Goal: Task Accomplishment & Management: Use online tool/utility

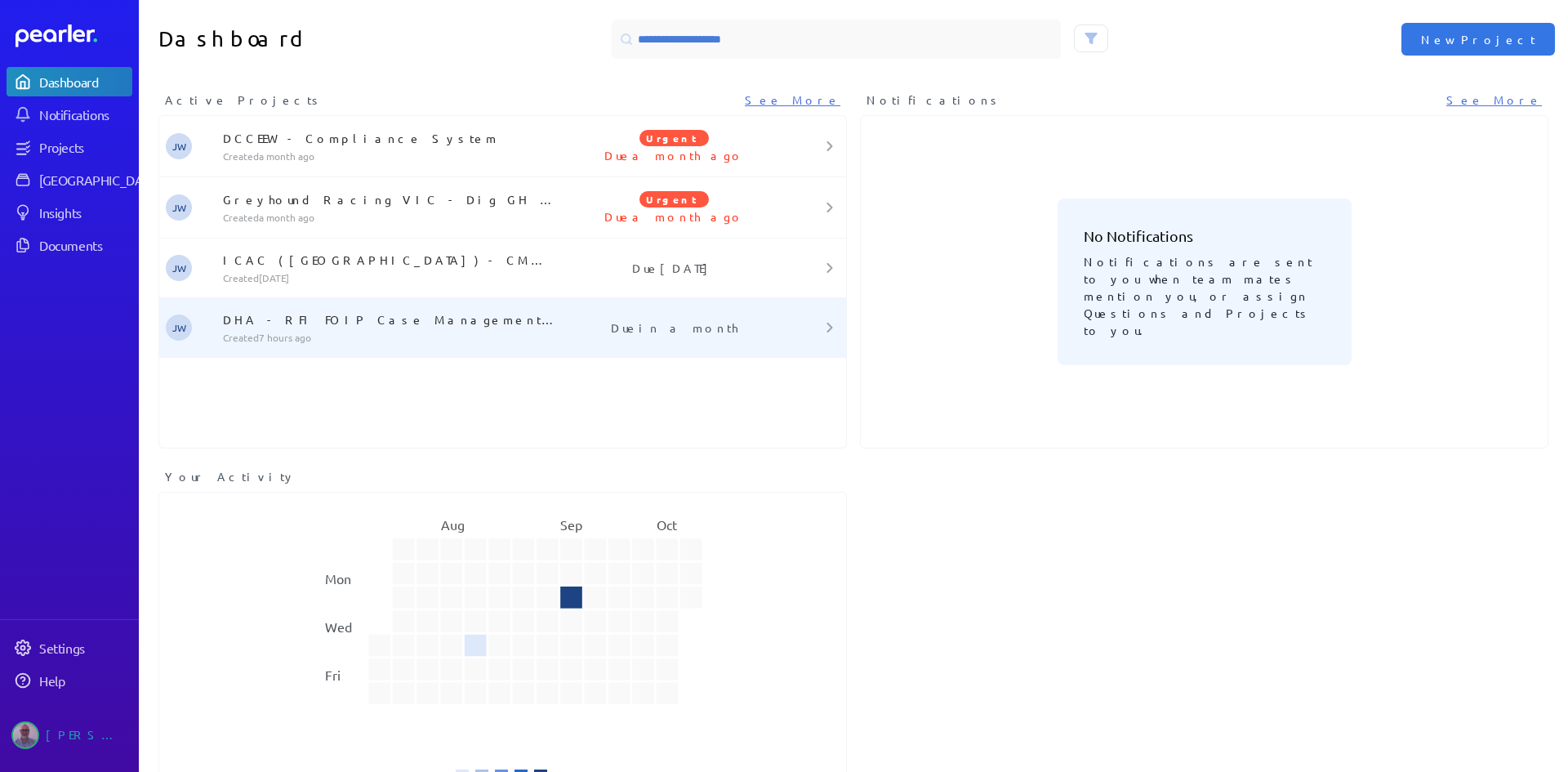
click at [381, 317] on p "DHA - RFI FOIP Case Management Solution" at bounding box center [391, 319] width 337 height 17
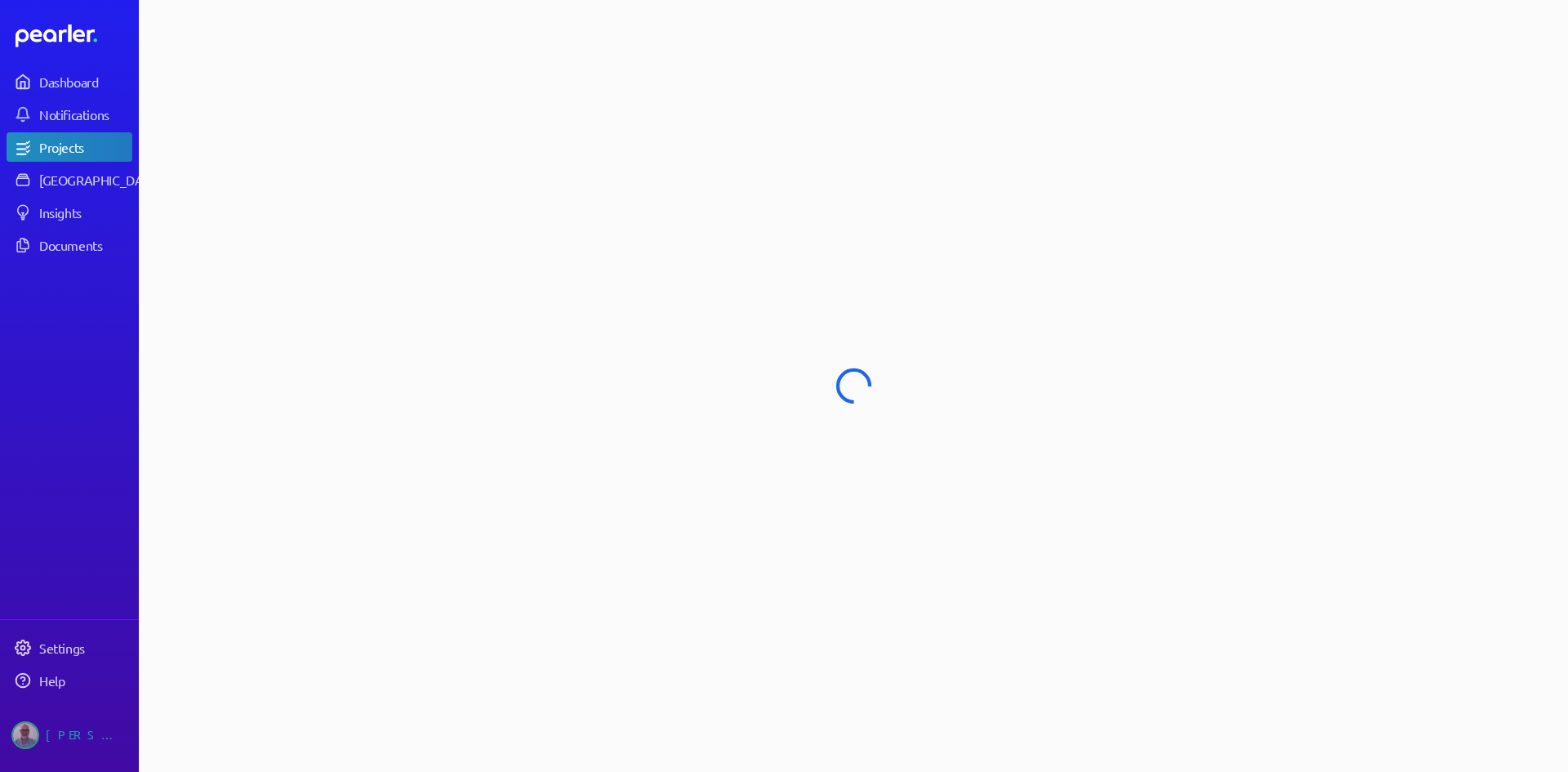
select select "******"
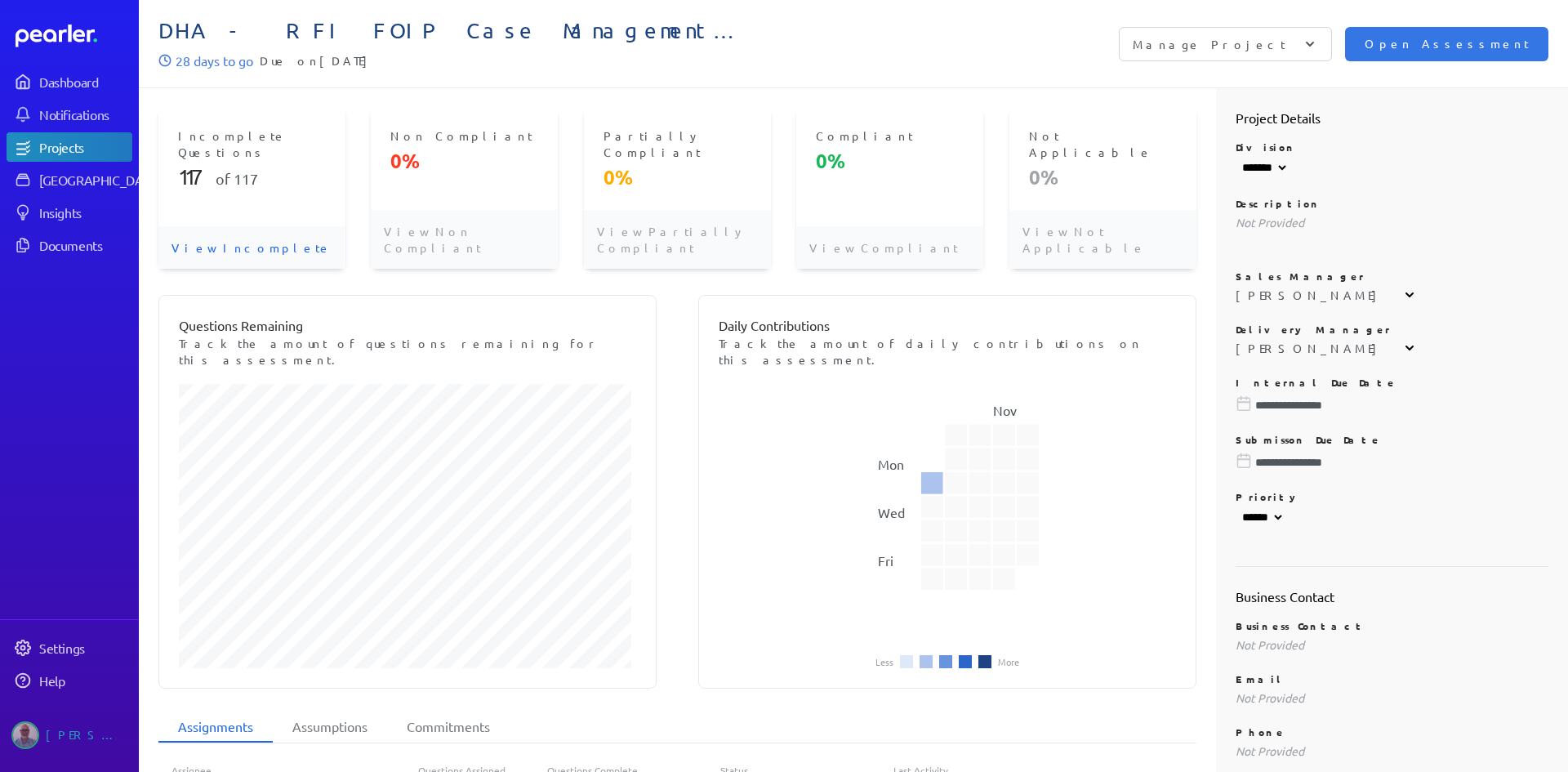
click at [237, 170] on span "117" at bounding box center [246, 178] width 25 height 17
click at [238, 226] on p "View Incomplete" at bounding box center [252, 247] width 187 height 42
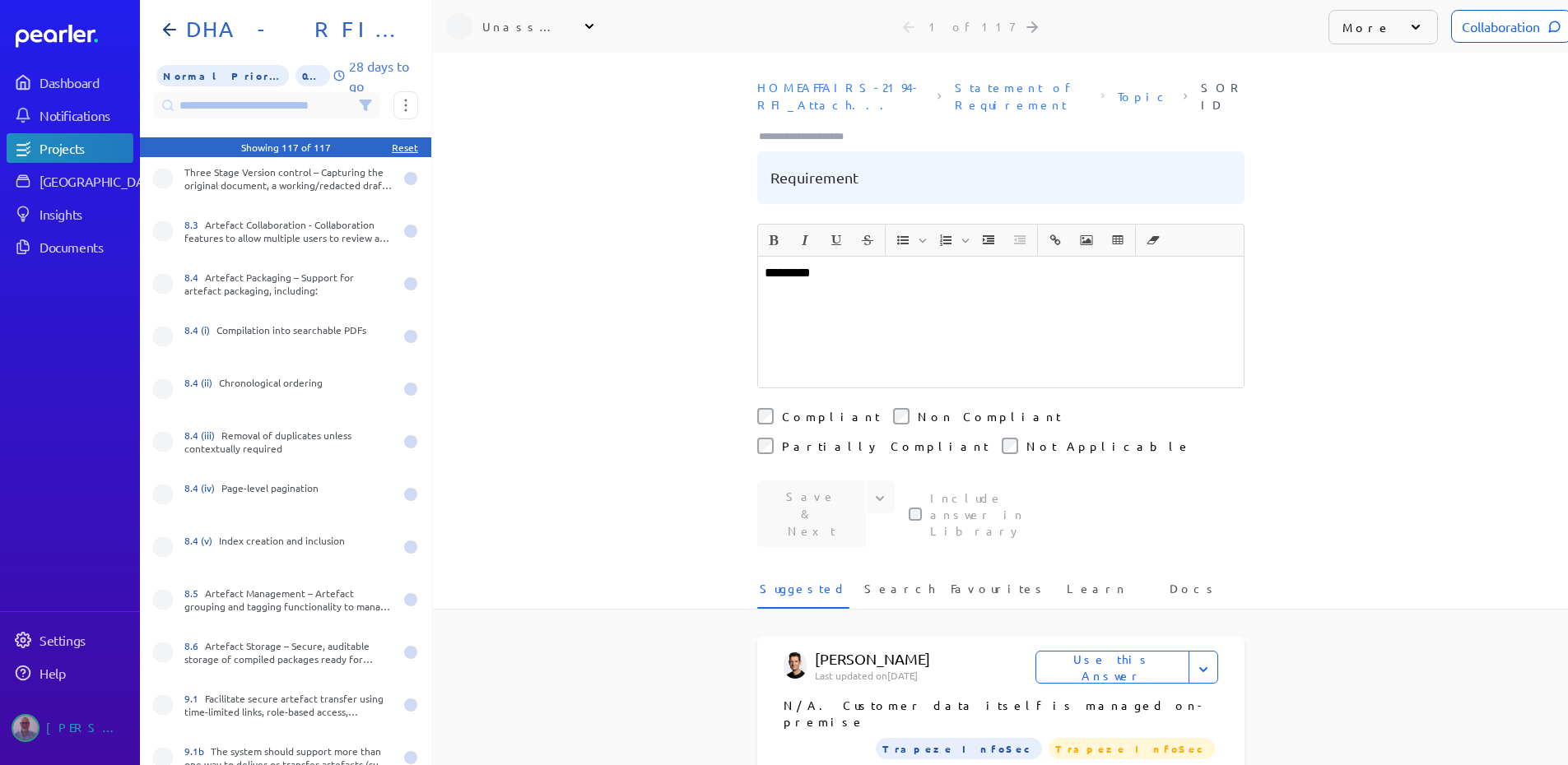
scroll to position [3468, 0]
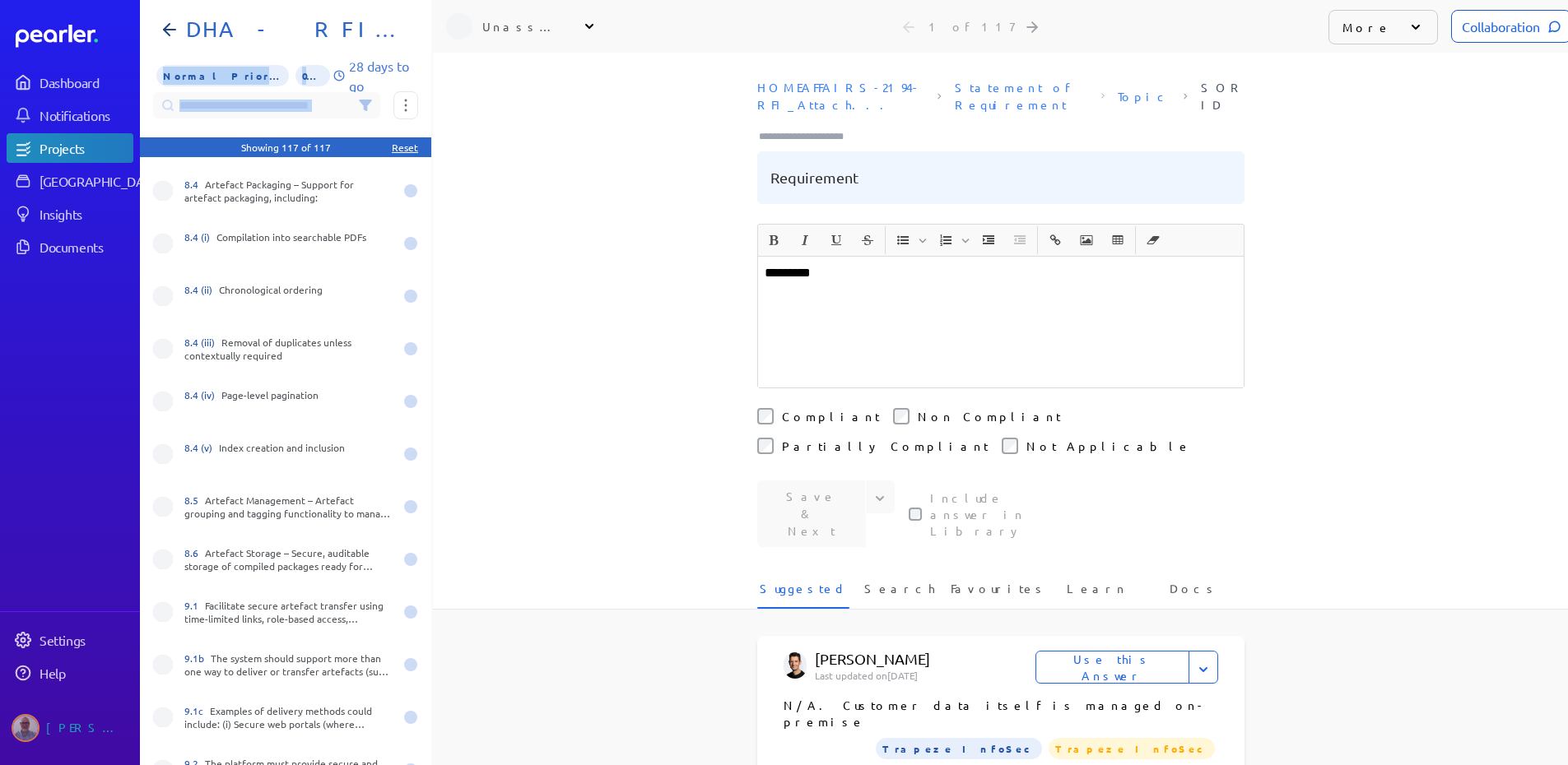
drag, startPoint x: 425, startPoint y: 554, endPoint x: 432, endPoint y: 672, distance: 118.2
click at [432, 672] on div "Not specified 8.6 Artefact Storage – Secure, auditable storage of compiled pack…" at bounding box center [286, 382] width 293 height 765
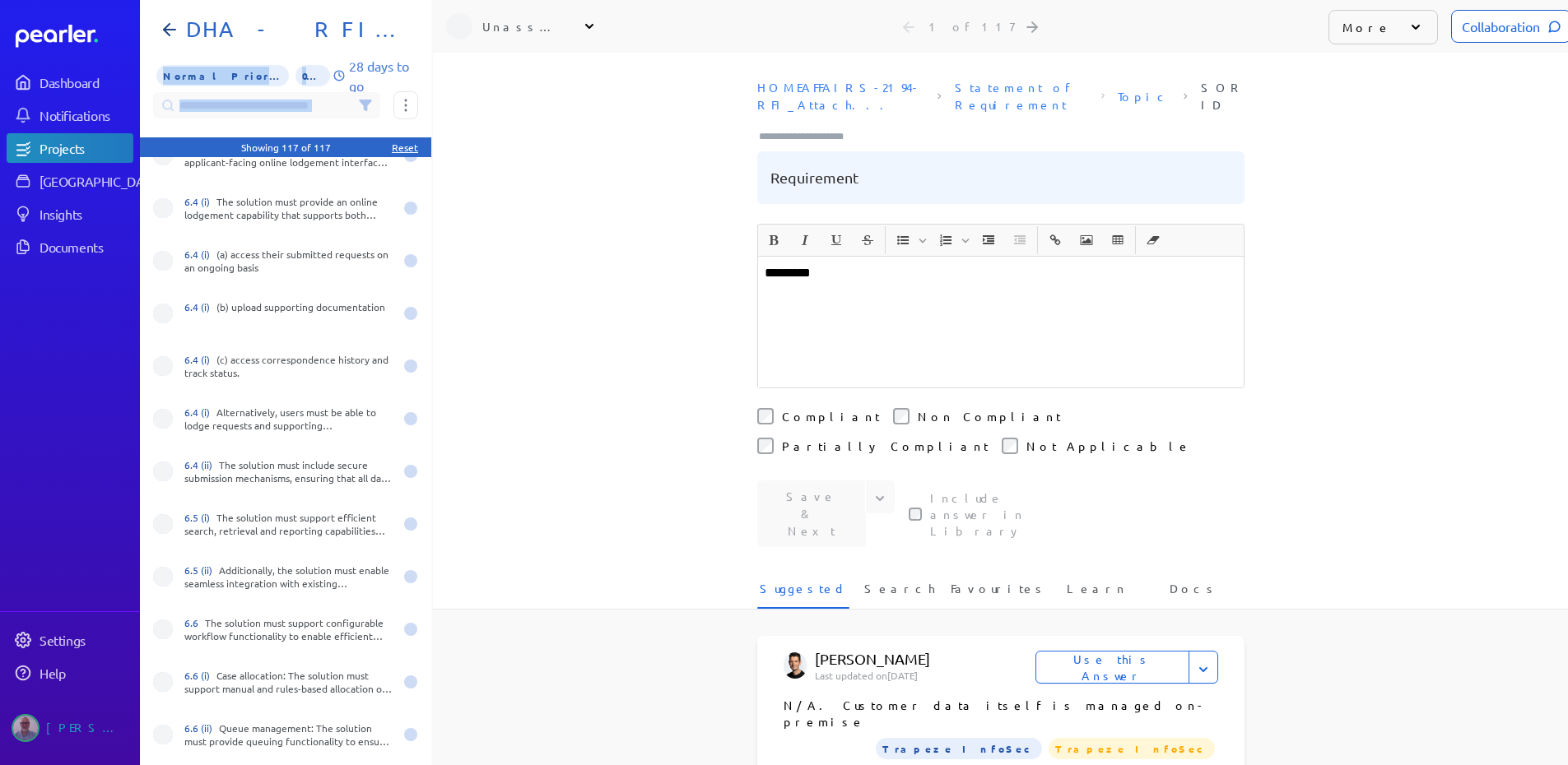
scroll to position [368, 0]
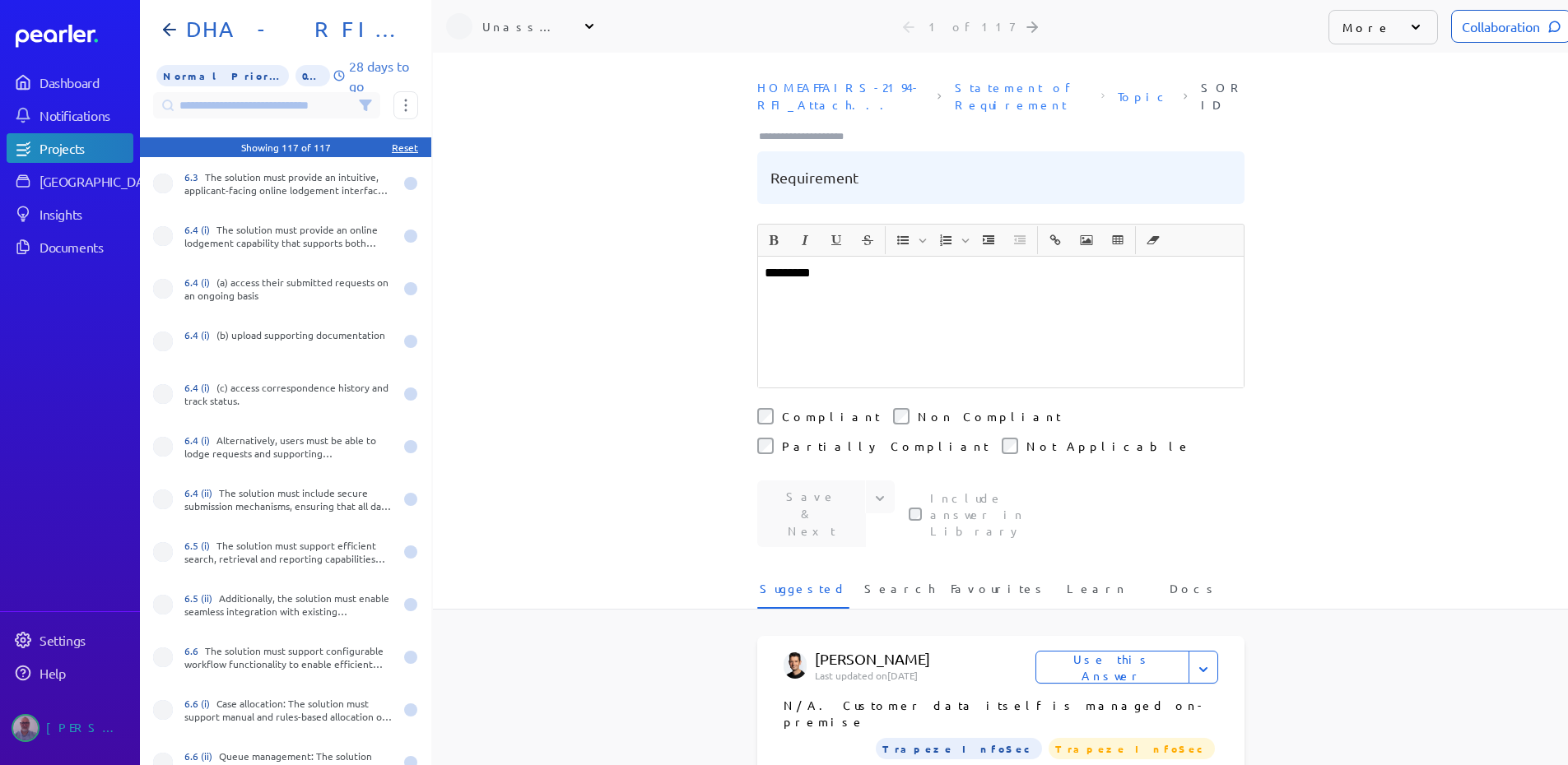
click at [510, 389] on div "**********" at bounding box center [1000, 409] width 1134 height 713
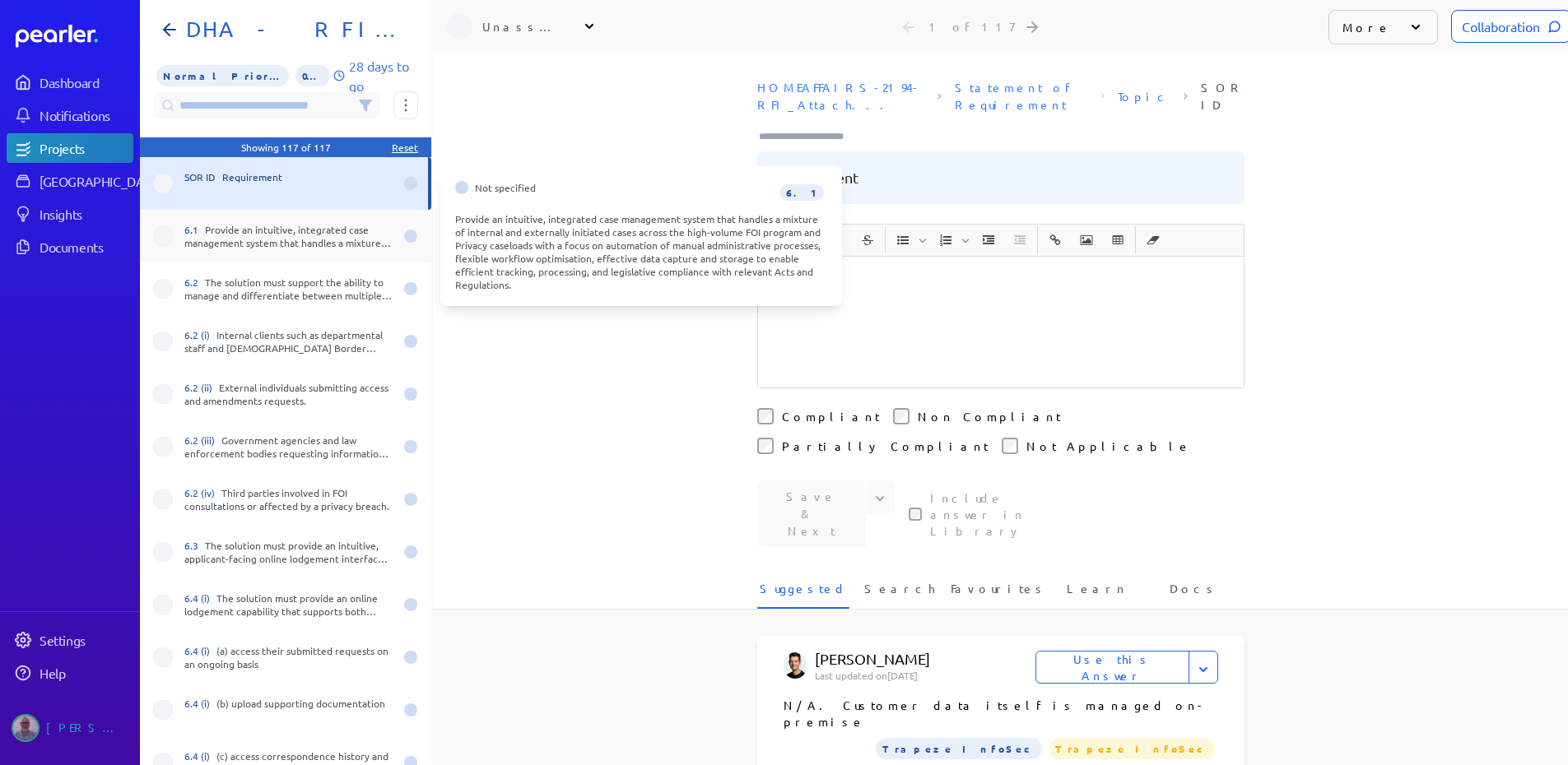
click at [280, 248] on div "6.1 Provide an intuitive, integrated case management system that handles a mixt…" at bounding box center [288, 236] width 209 height 27
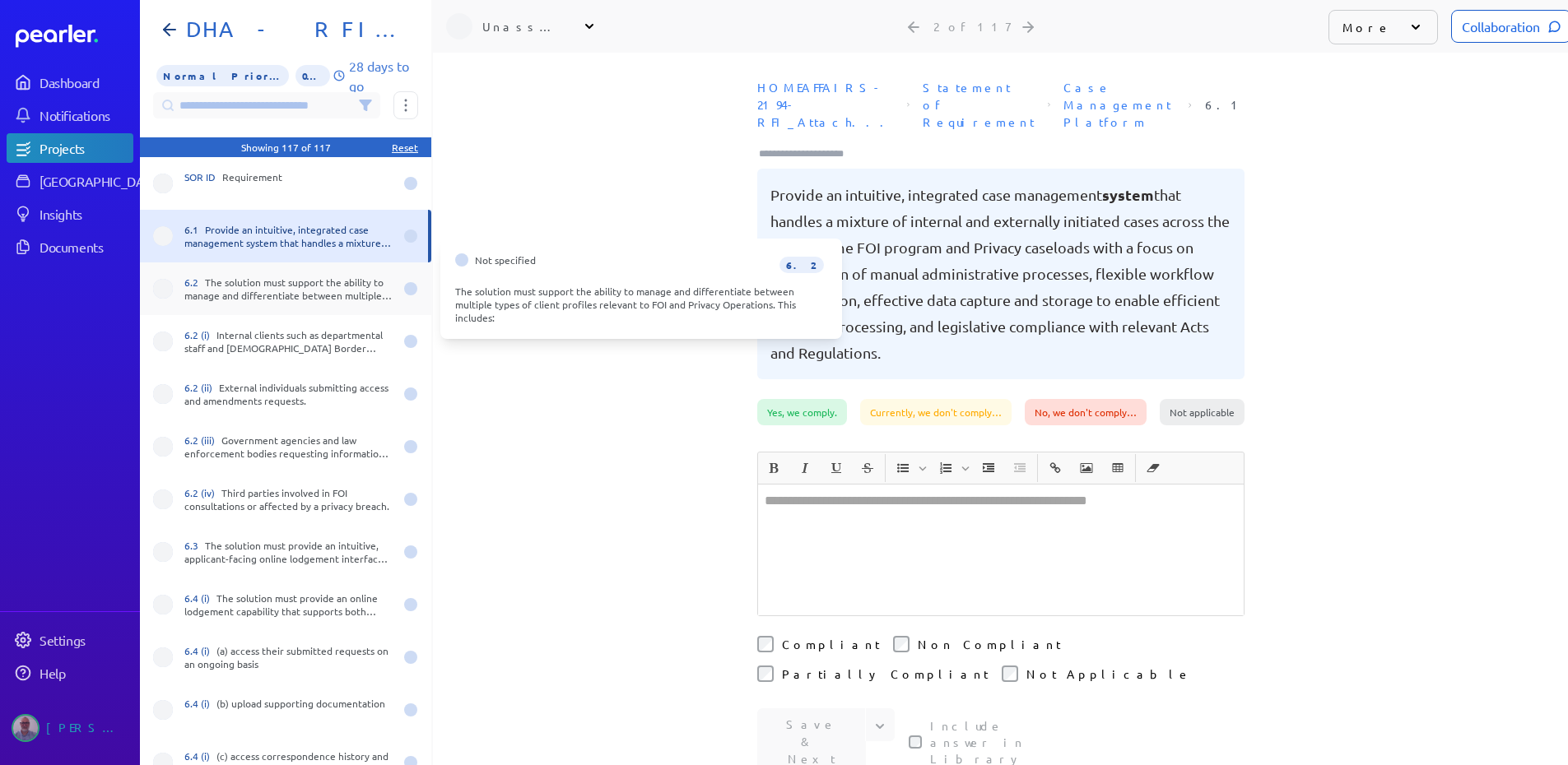
click at [278, 288] on div "6.2 The solution must support the ability to manage and differentiate between m…" at bounding box center [288, 289] width 209 height 27
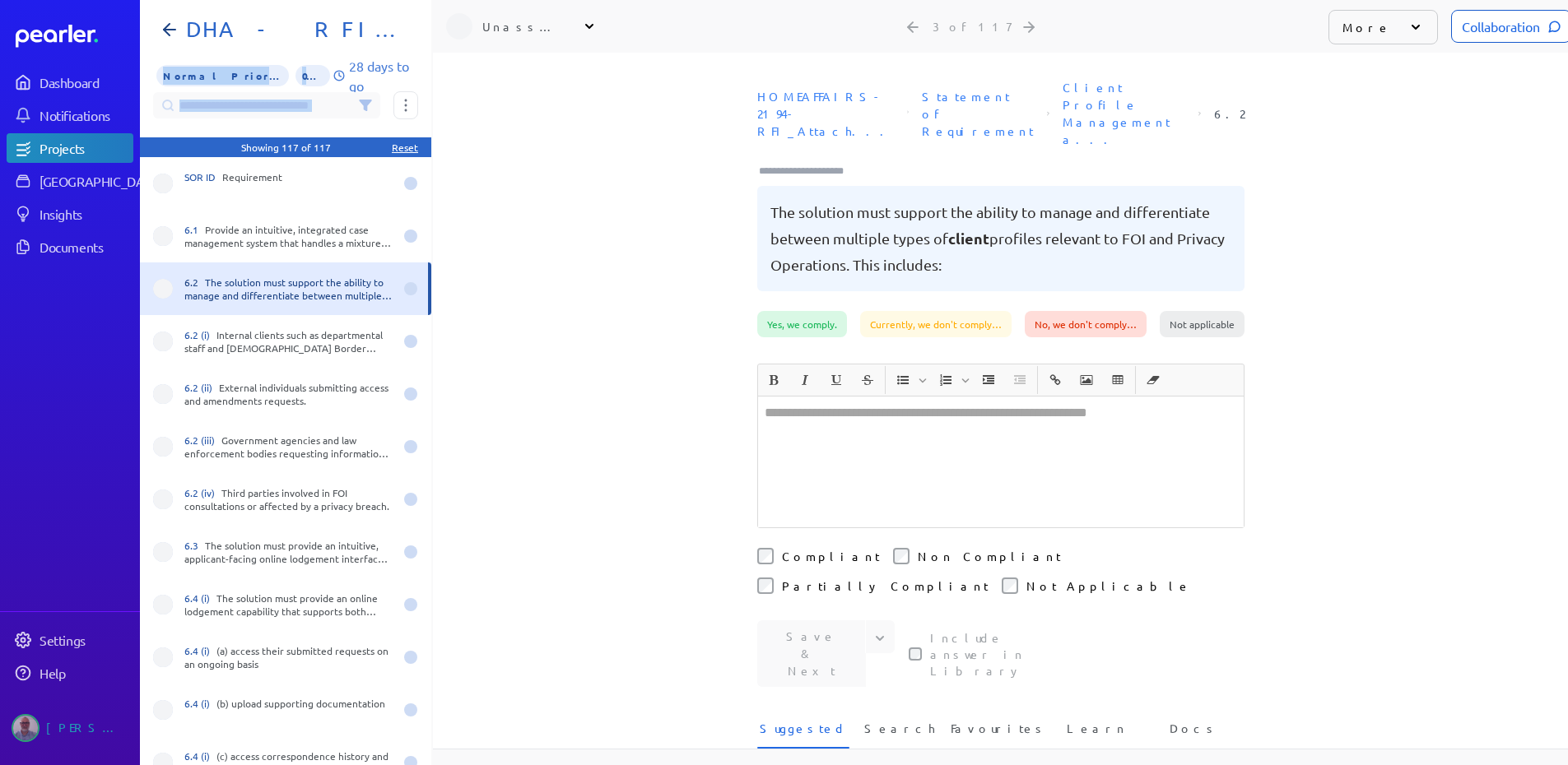
drag, startPoint x: 429, startPoint y: 184, endPoint x: 419, endPoint y: 281, distance: 97.5
click at [419, 281] on div "Not specified SOR ID Requirement ANSWER Responses Copy Answer DHA - RFI FOIP Ca…" at bounding box center [286, 382] width 293 height 765
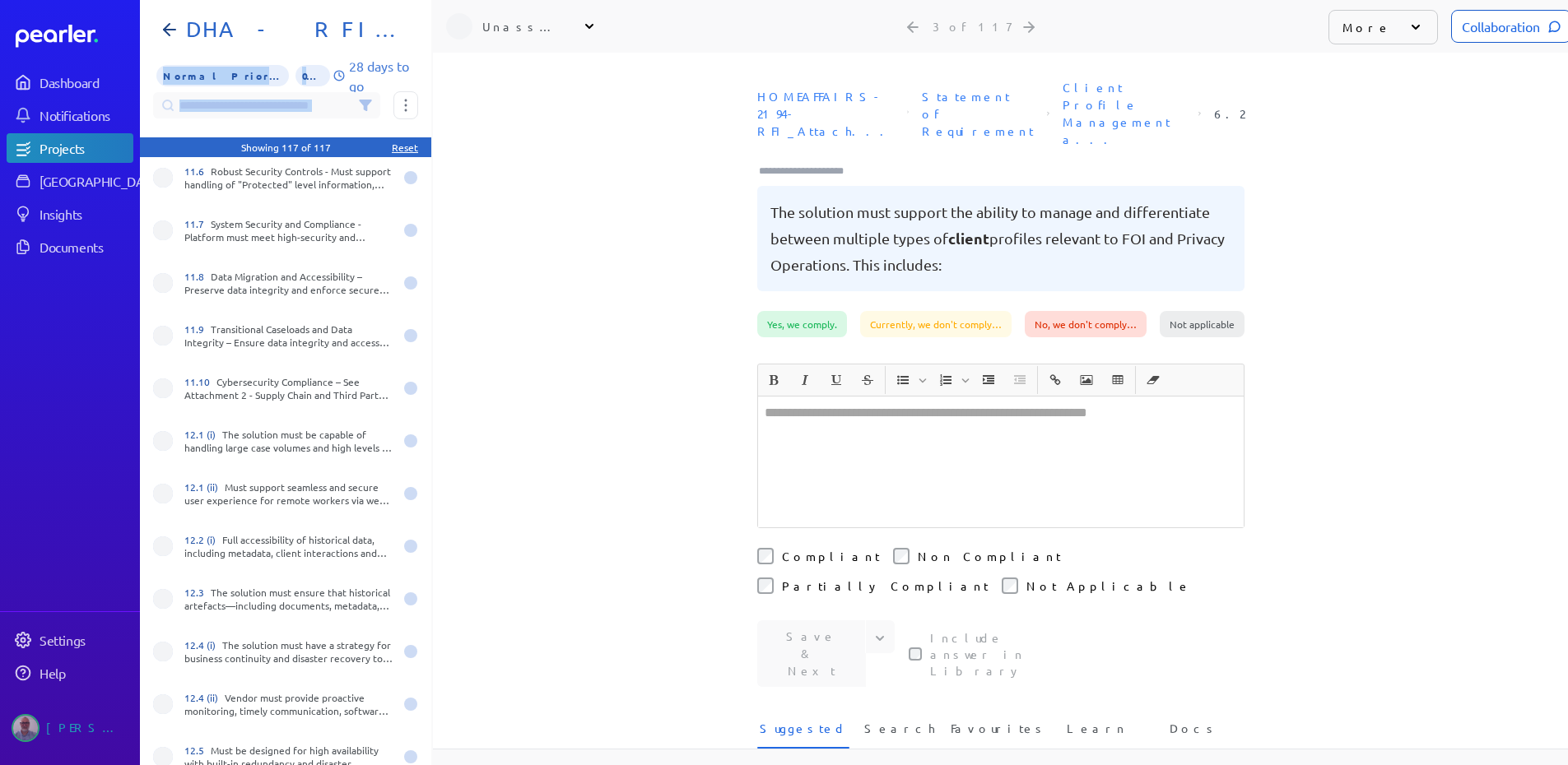
scroll to position [5540, 0]
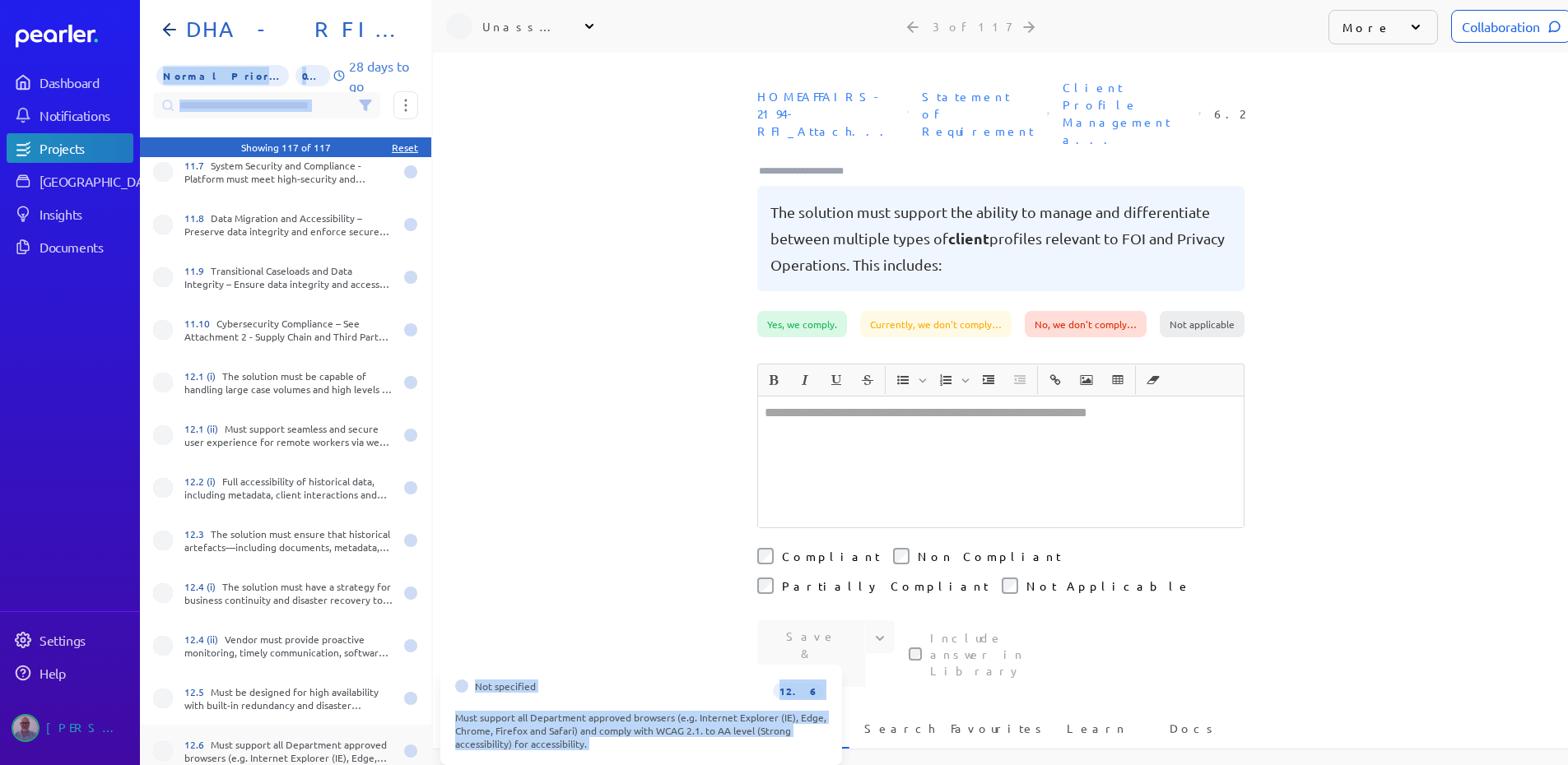
click at [295, 744] on div "12.6 Must support all Department approved browsers (e.g. Internet Explorer (IE)…" at bounding box center [288, 751] width 209 height 27
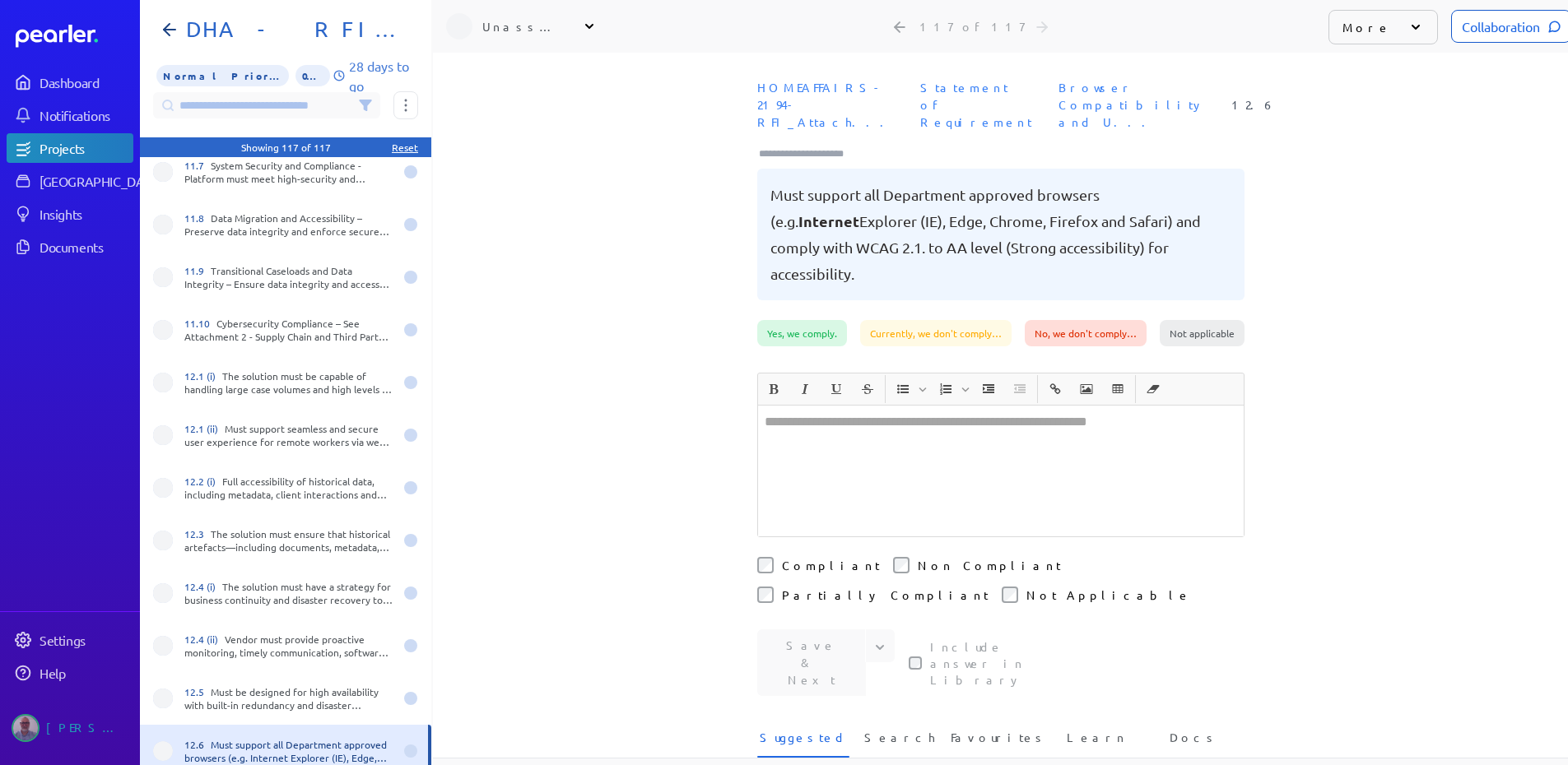
click at [535, 183] on div "HOMEAFFAIRS-2194-RFI_Attach... Statement of Requirement Browser Compatibility a…" at bounding box center [1000, 196] width 1134 height 247
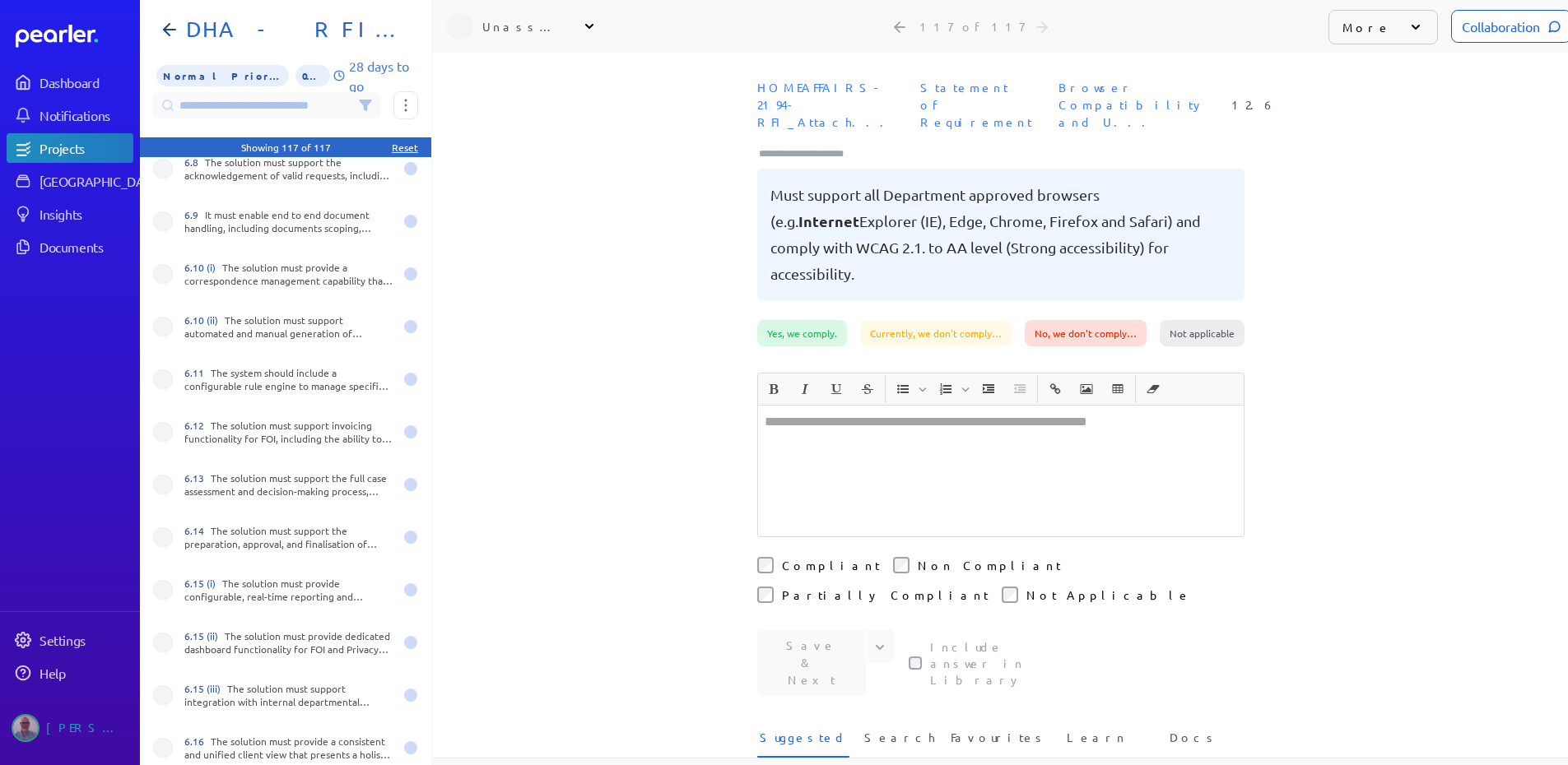
scroll to position [1527, 0]
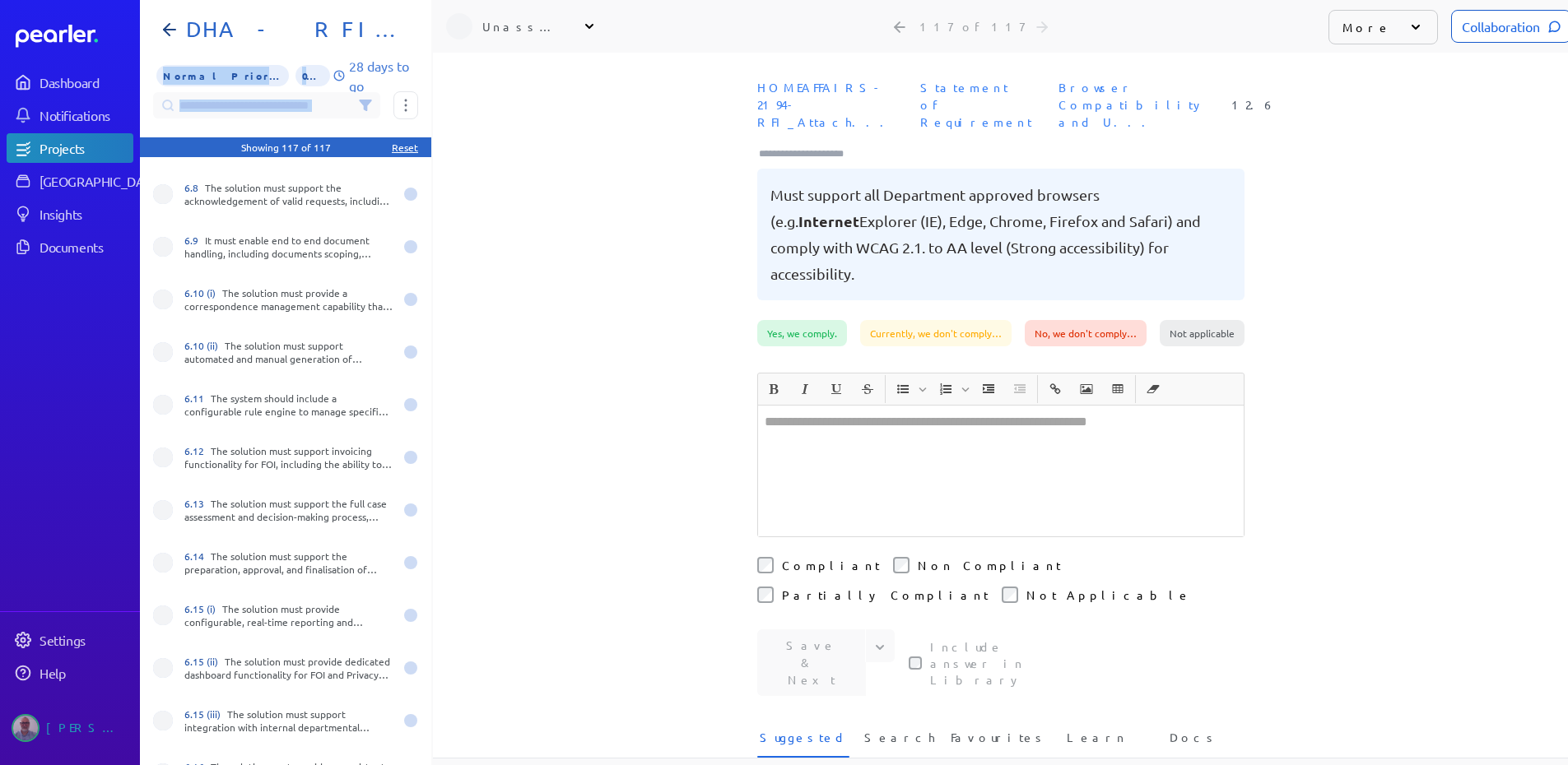
drag, startPoint x: 424, startPoint y: 378, endPoint x: 427, endPoint y: 159, distance: 219.0
click at [427, 159] on div "Not specified 6.11 The system should include a configurable rule engine to mana…" at bounding box center [286, 382] width 293 height 765
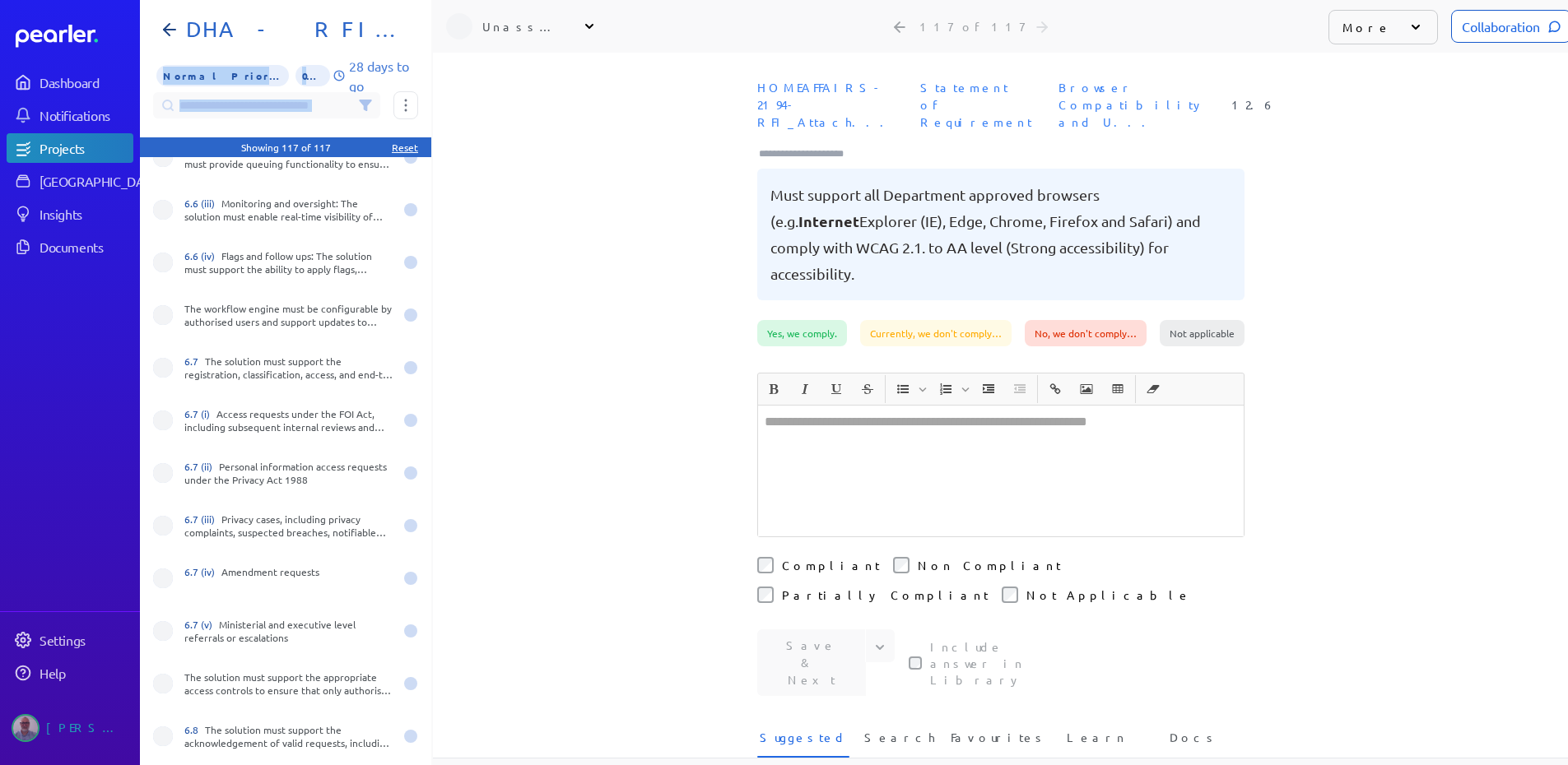
scroll to position [70, 0]
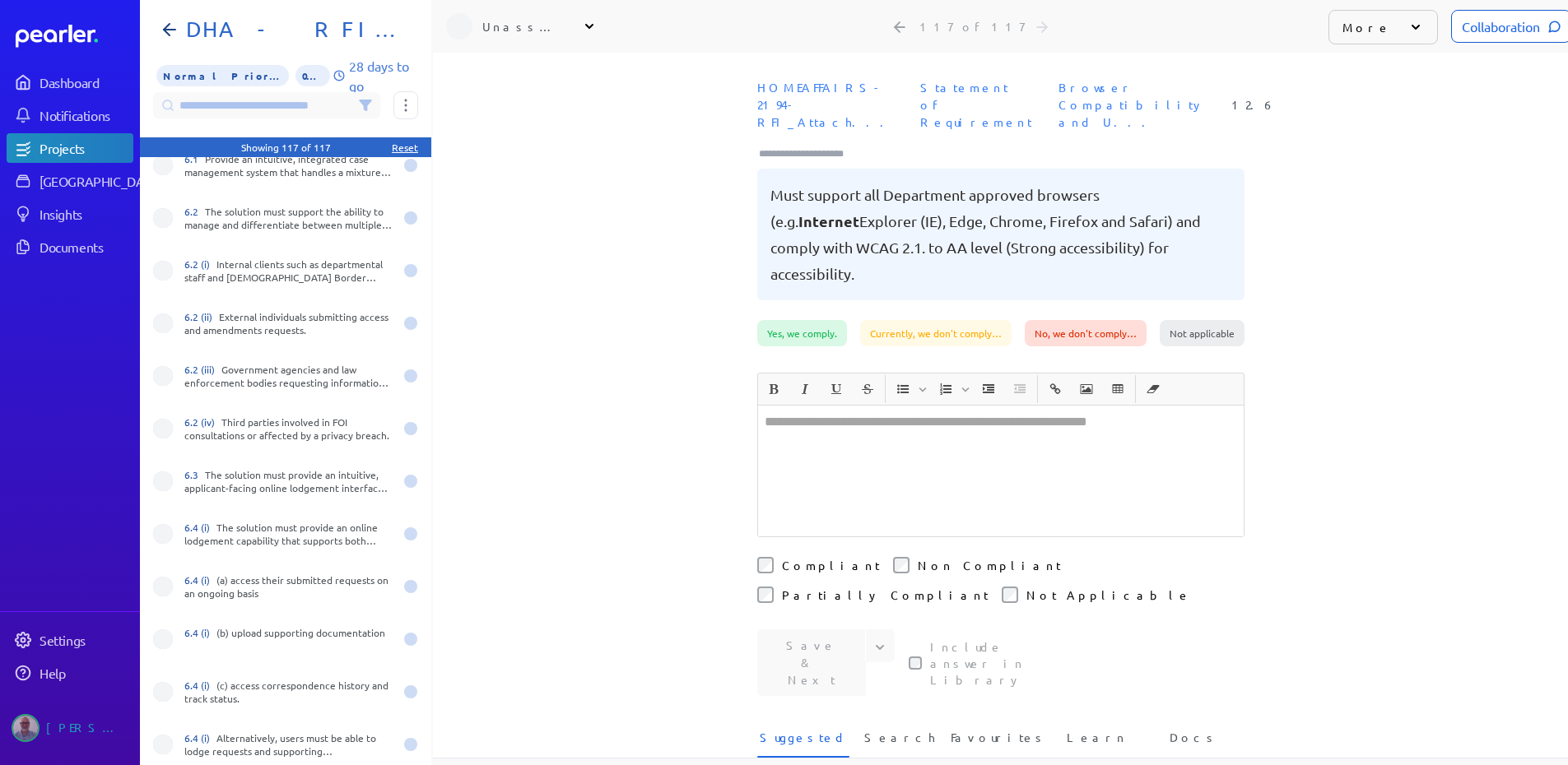
click at [478, 158] on div "HOMEAFFAIRS-2194-RFI_Attach... Statement of Requirement Browser Compatibility a…" at bounding box center [1000, 196] width 1134 height 247
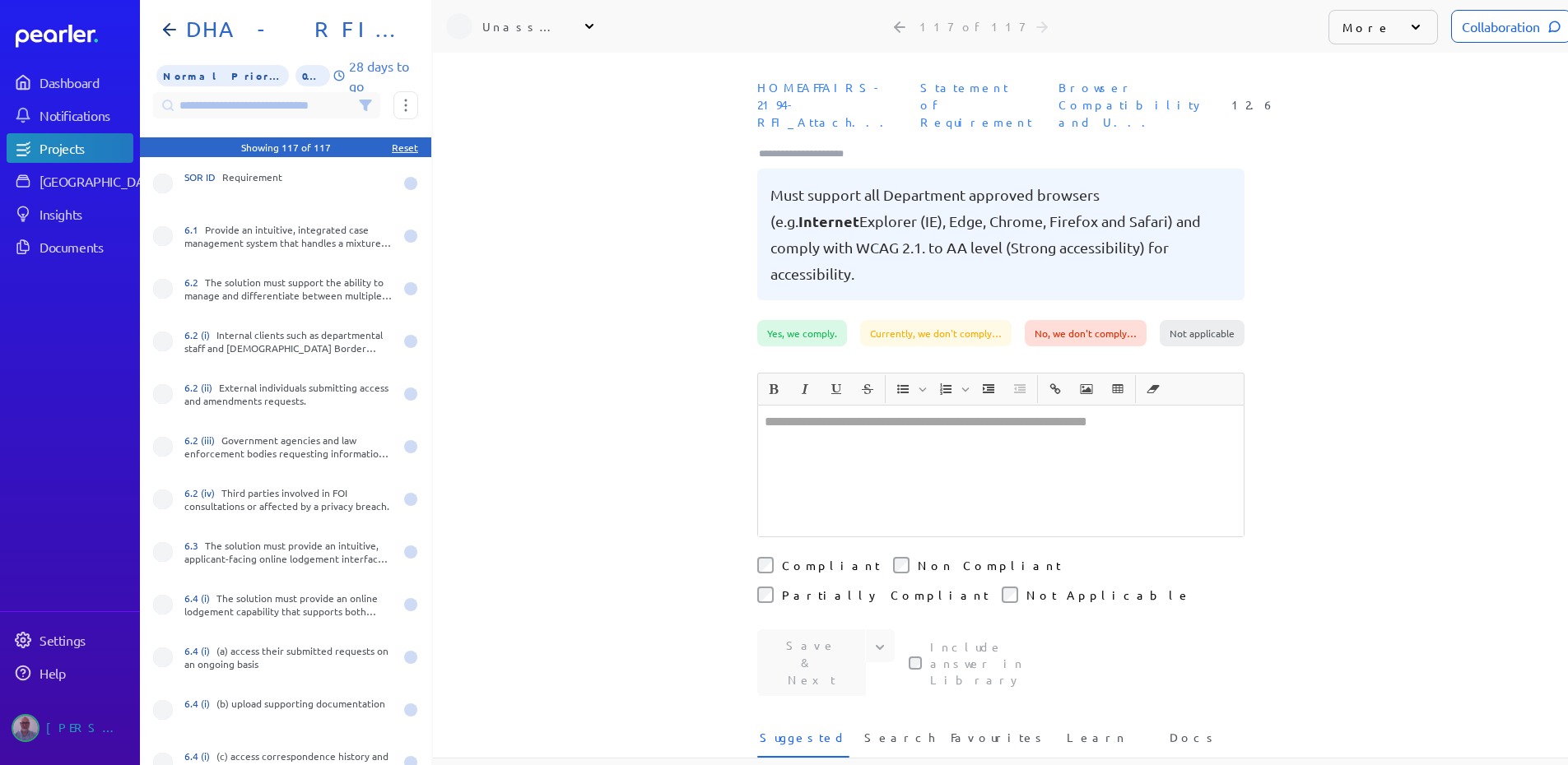
click at [1408, 27] on icon at bounding box center [1416, 27] width 17 height 17
click at [651, 226] on div "HOMEAFFAIRS-2194-RFI_Attach... Statement of Requirement Browser Compatibility a…" at bounding box center [1000, 196] width 1134 height 247
click at [80, 74] on div "Dashboard" at bounding box center [85, 82] width 92 height 17
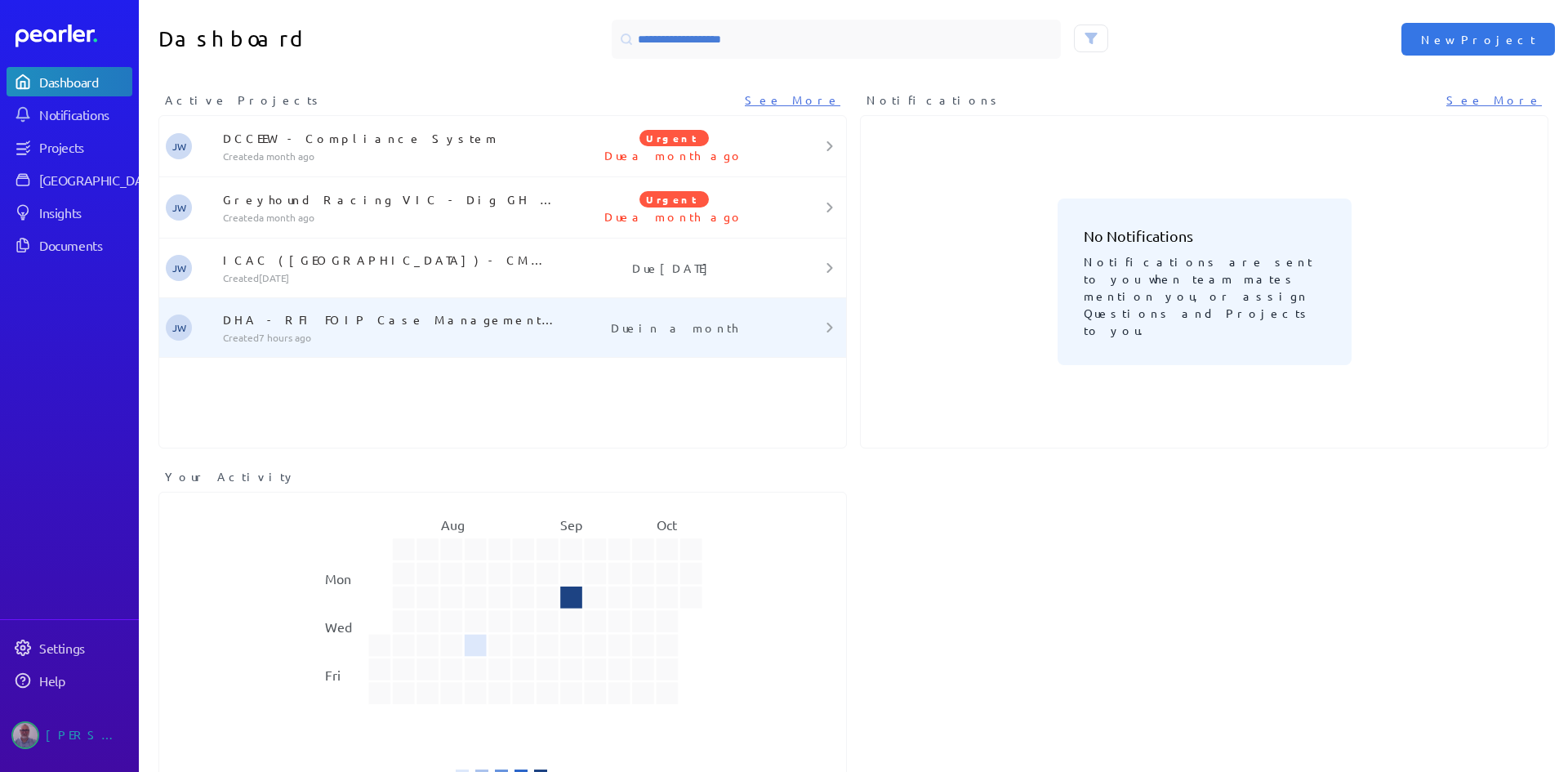
click at [308, 314] on p "DHA - RFI FOIP Case Management Solution" at bounding box center [391, 319] width 337 height 17
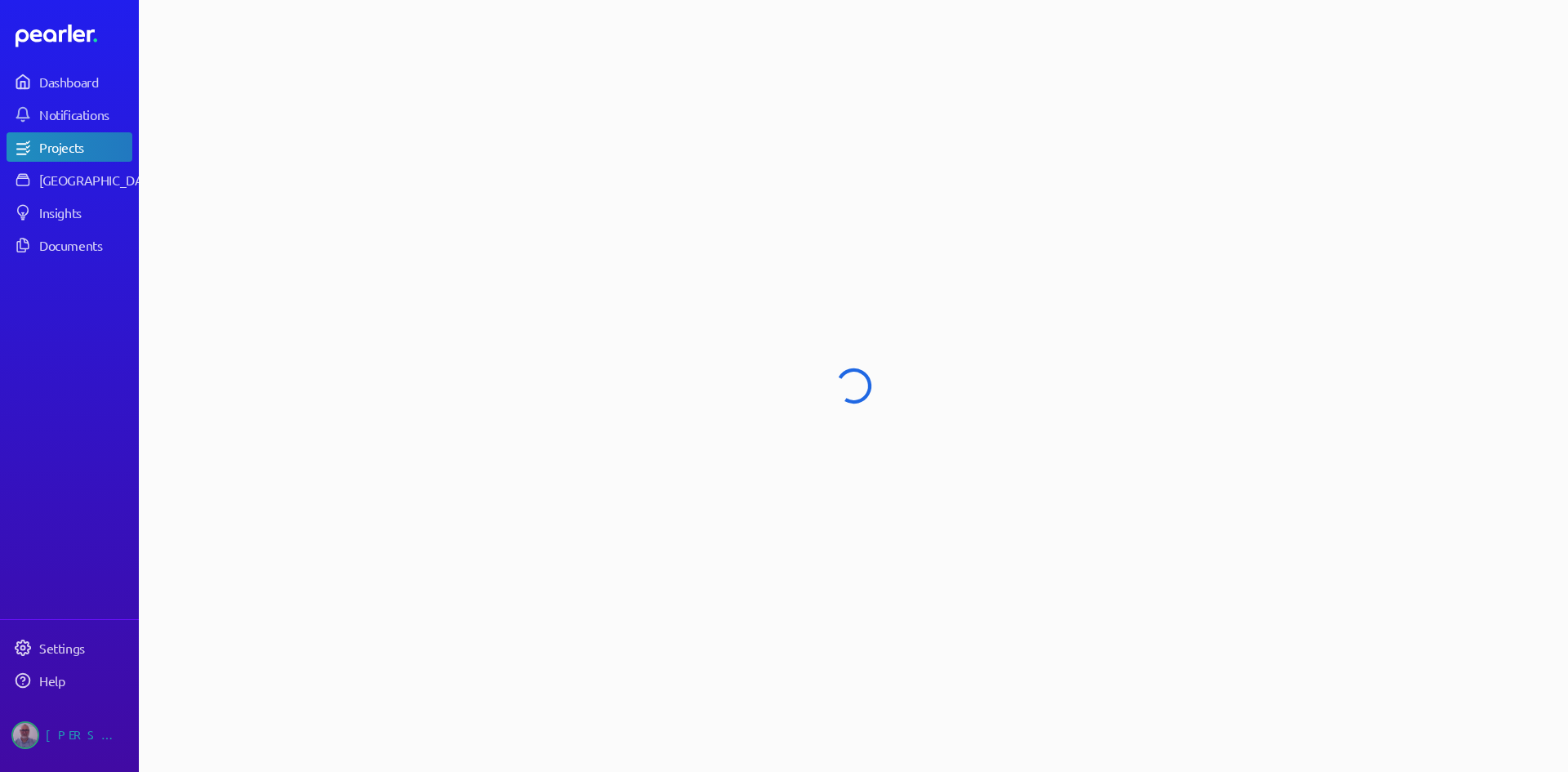
select select "******"
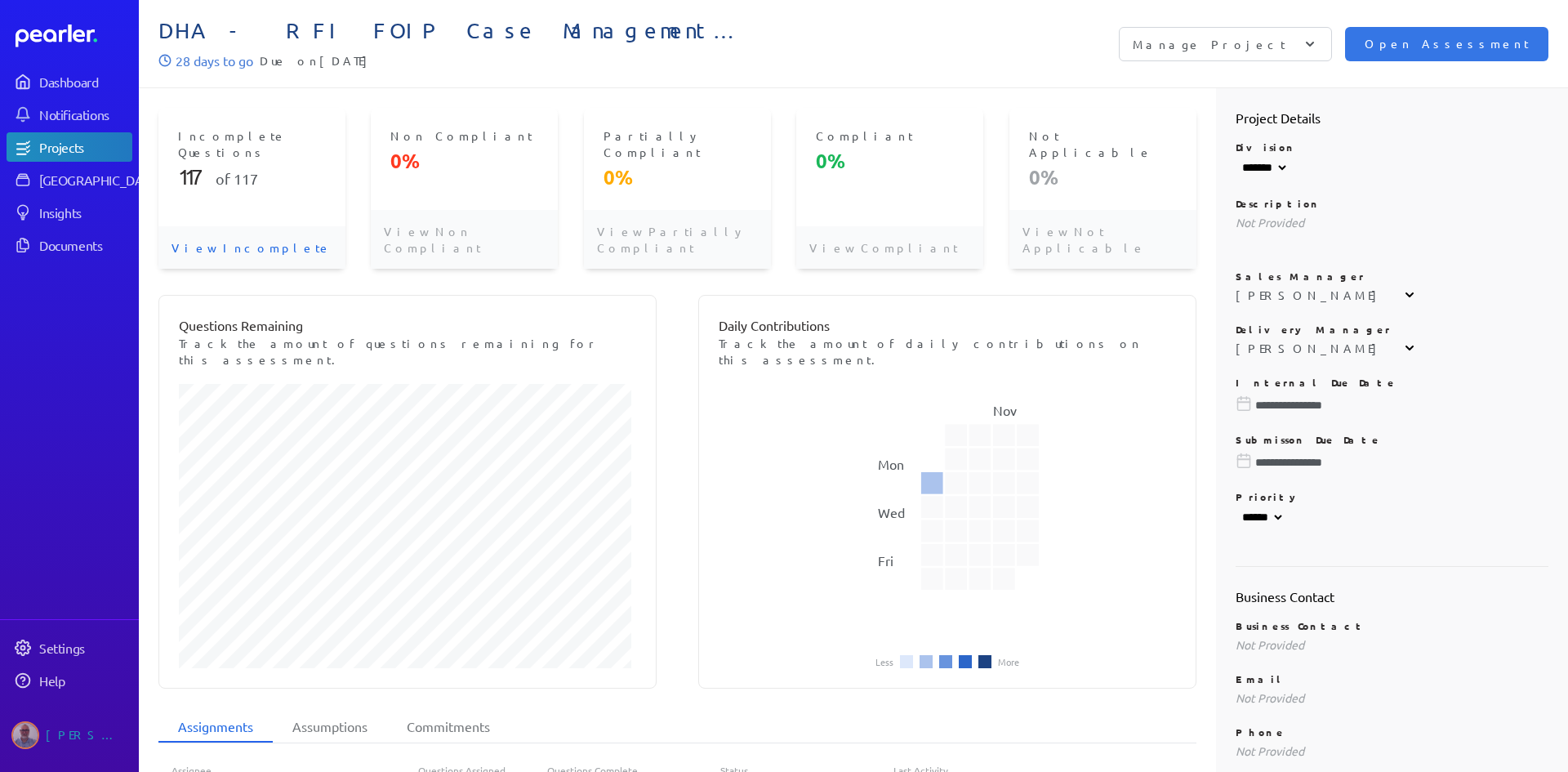
click at [216, 226] on p "View Incomplete" at bounding box center [252, 247] width 187 height 42
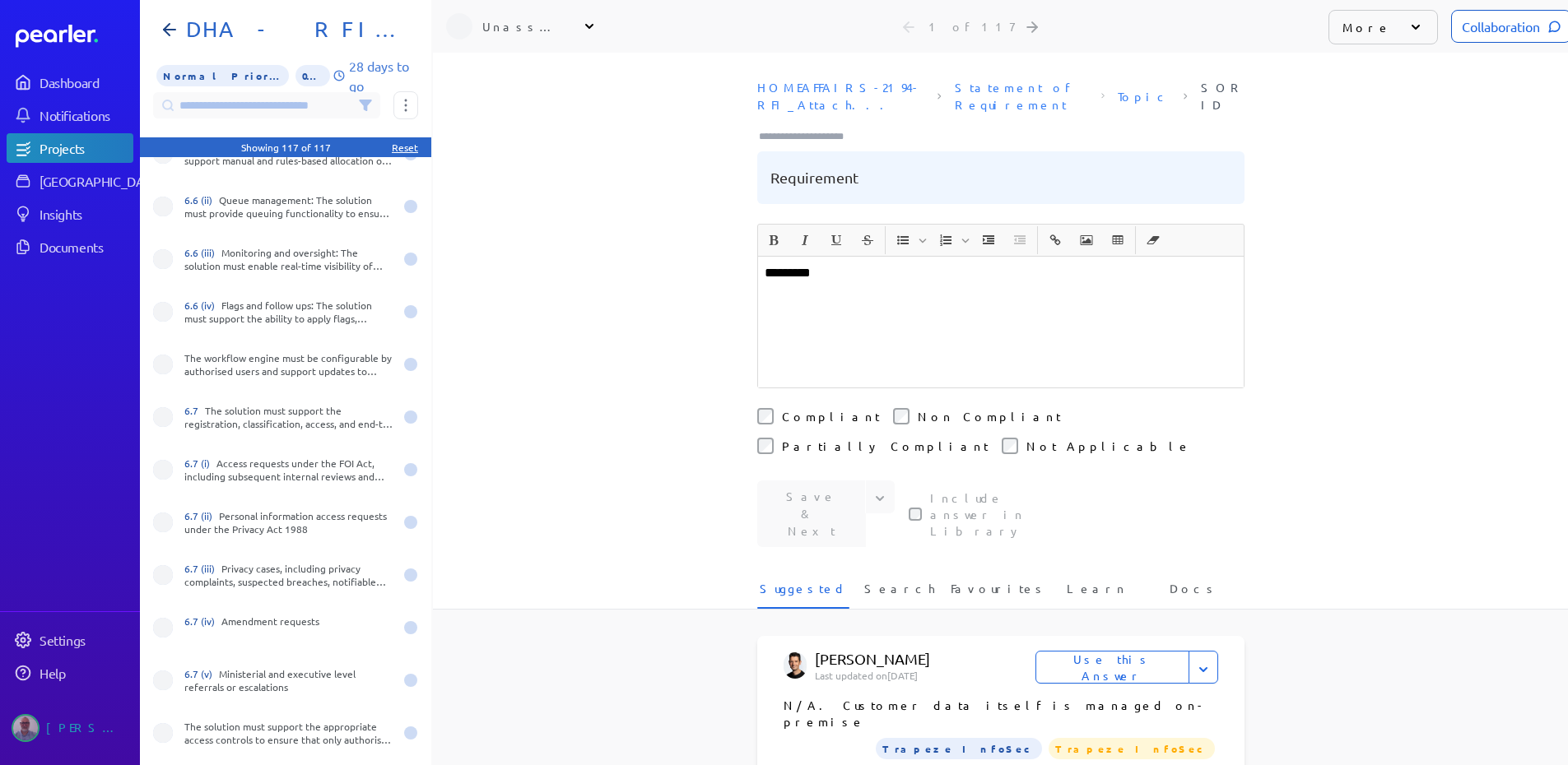
scroll to position [931, 0]
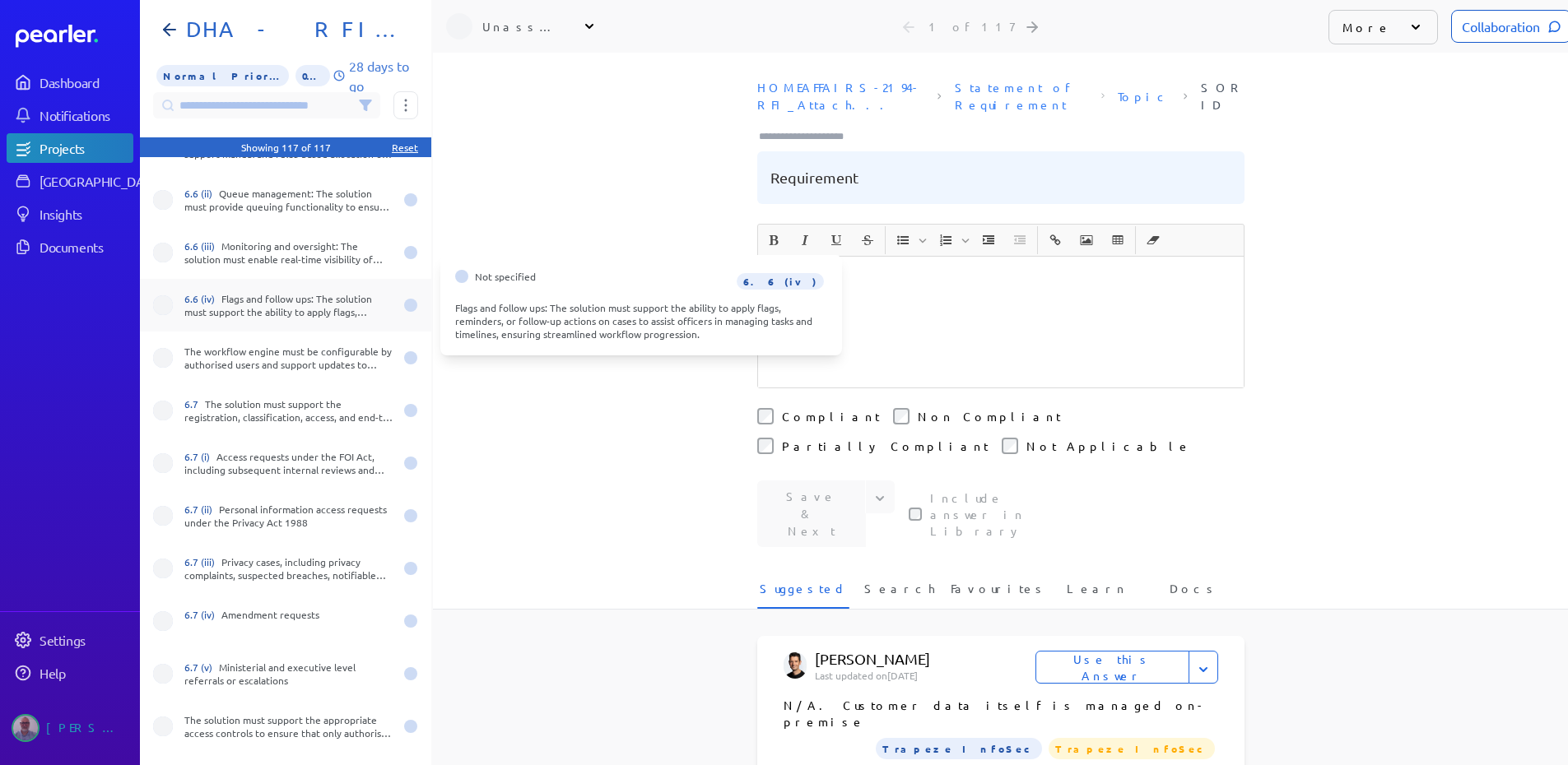
click at [257, 306] on div "6.6 (iv) Flags and follow ups: The solution must support the ability to apply f…" at bounding box center [288, 305] width 209 height 27
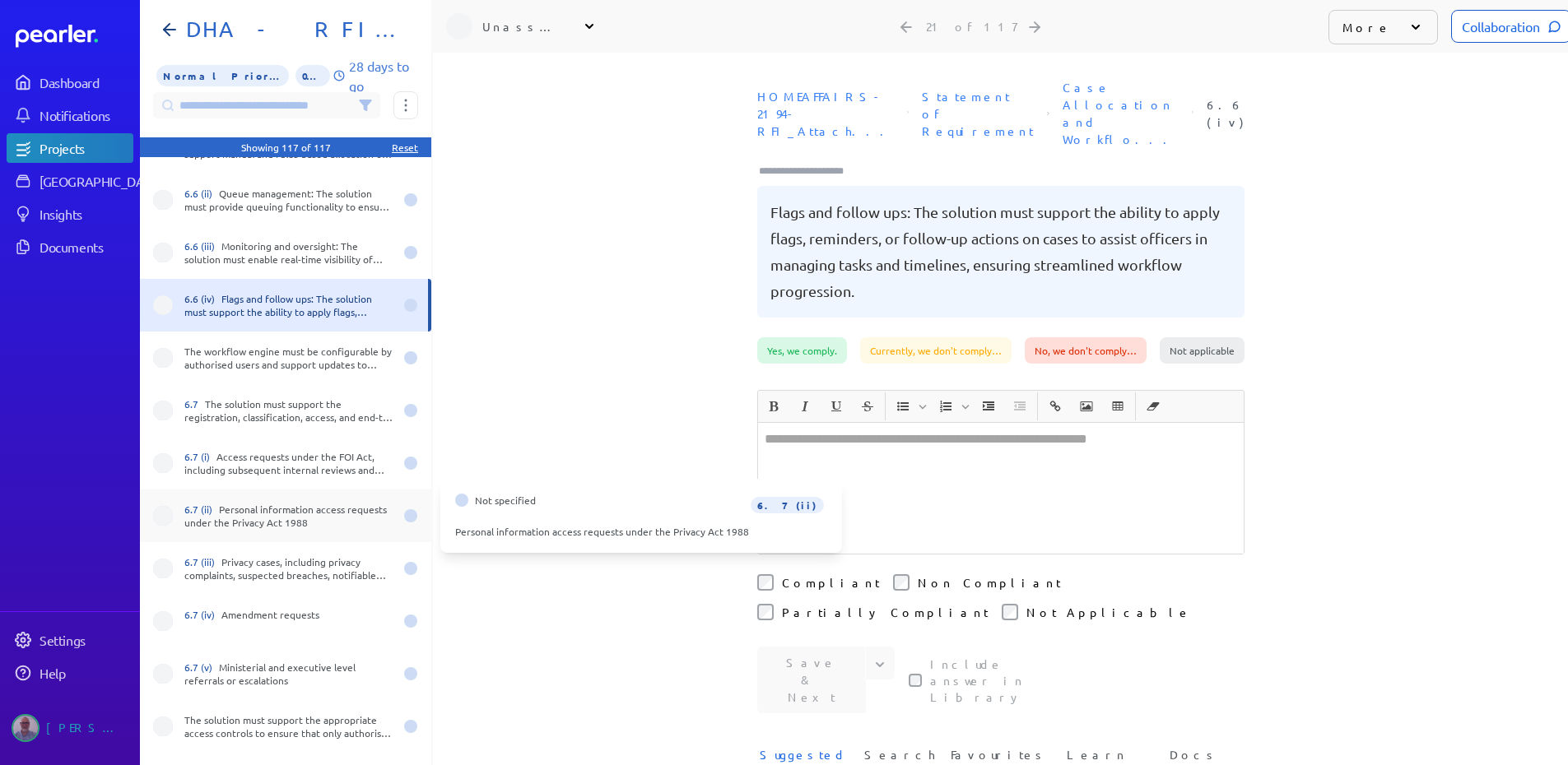
click at [287, 511] on div "6.7 (ii) Personal information access requests under the Privacy Act 1988" at bounding box center [288, 516] width 209 height 27
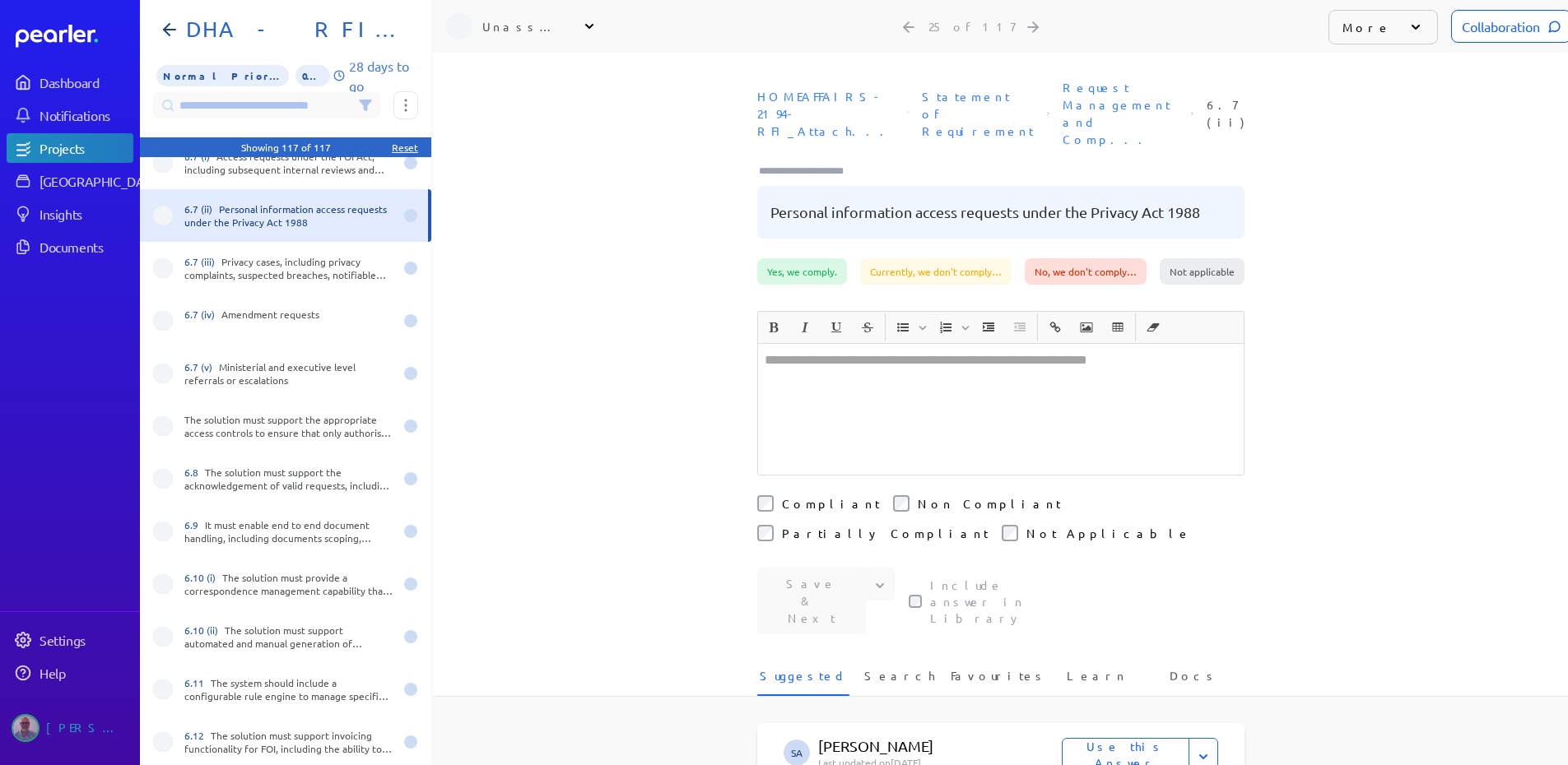
scroll to position [1261, 0]
